Goal: Task Accomplishment & Management: Use online tool/utility

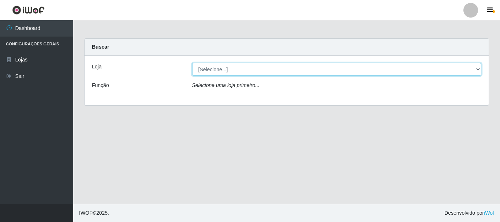
drag, startPoint x: 479, startPoint y: 69, endPoint x: 470, endPoint y: 64, distance: 10.5
click at [479, 69] on select "[Selecione...] [GEOGRAPHIC_DATA] [GEOGRAPHIC_DATA]" at bounding box center [337, 69] width 290 height 13
select select "64"
click at [192, 63] on select "[Selecione...] [GEOGRAPHIC_DATA] [GEOGRAPHIC_DATA]" at bounding box center [337, 69] width 290 height 13
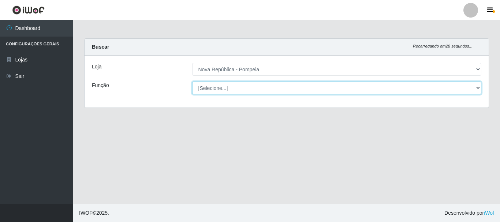
click at [477, 86] on select "[Selecione...] Balconista Operador de Caixa Recepcionista Repositor" at bounding box center [337, 88] width 290 height 13
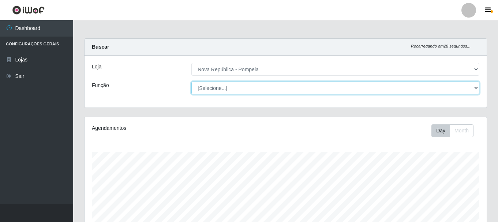
scroll to position [152, 402]
select select "22"
click at [192, 82] on select "[Selecione...] Balconista Operador de Caixa Recepcionista Repositor" at bounding box center [336, 88] width 288 height 13
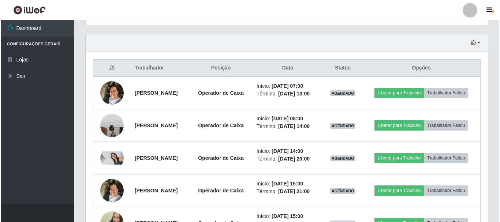
scroll to position [246, 0]
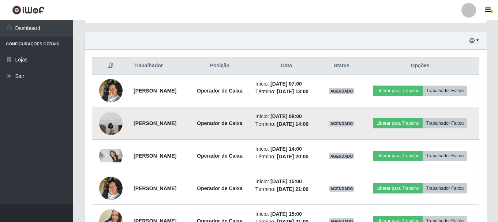
click at [112, 123] on img at bounding box center [110, 123] width 23 height 23
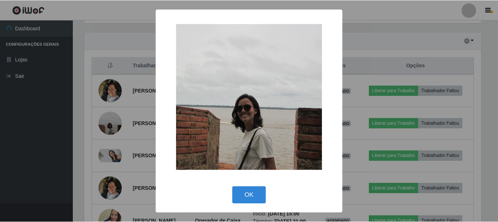
scroll to position [152, 399]
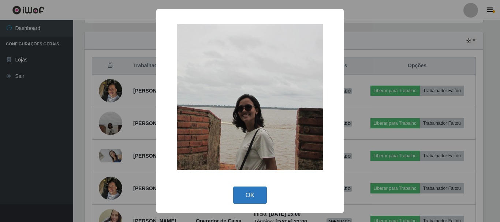
click at [255, 195] on button "OK" at bounding box center [250, 195] width 34 height 17
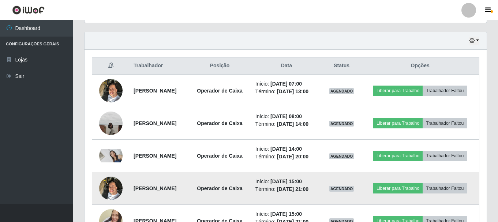
scroll to position [152, 402]
